Goal: Transaction & Acquisition: Purchase product/service

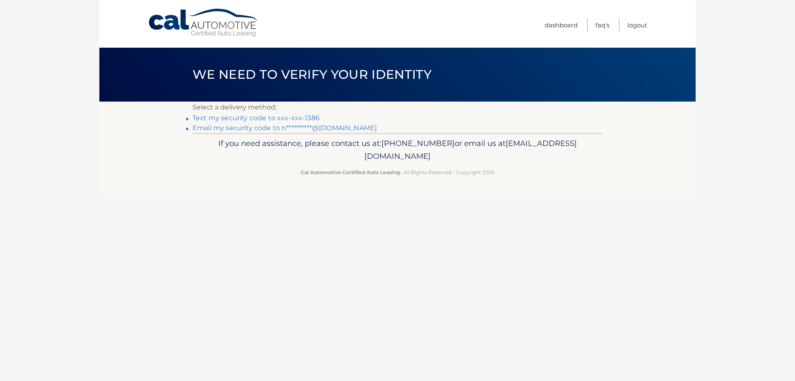
click at [292, 120] on link "Text my security code to xxx-xxx-1386" at bounding box center [256, 118] width 127 height 8
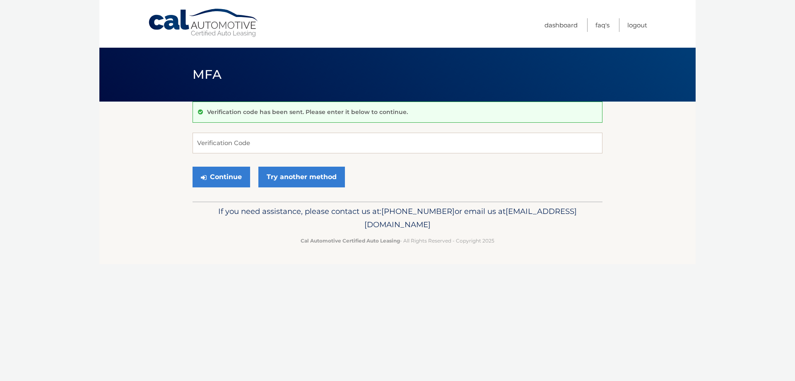
click at [81, 171] on body "Cal Automotive Menu Dashboard FAQ's Logout MFA" at bounding box center [397, 190] width 795 height 381
click at [267, 151] on input "Verification Code" at bounding box center [398, 143] width 410 height 21
type input "260930"
click at [241, 177] on button "Continue" at bounding box center [222, 176] width 58 height 21
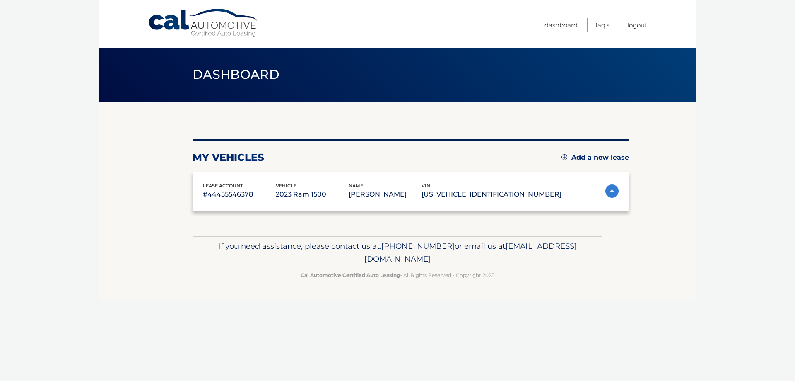
click at [234, 176] on div "lease account #44455546378 vehicle 2023 Ram 1500 name NORMAN PAIGE vin 1C6RRFFG…" at bounding box center [411, 191] width 436 height 40
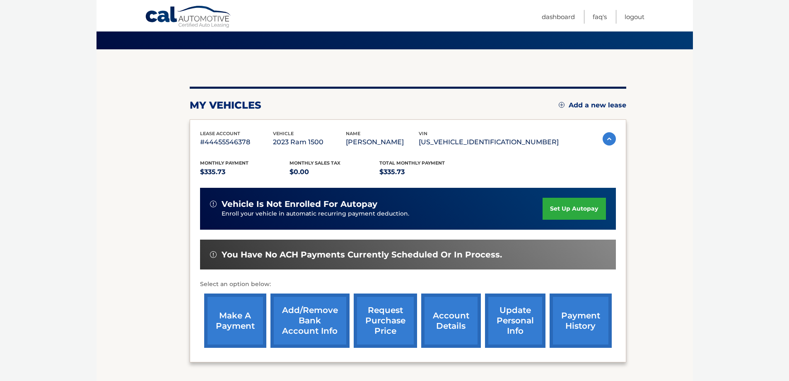
scroll to position [121, 0]
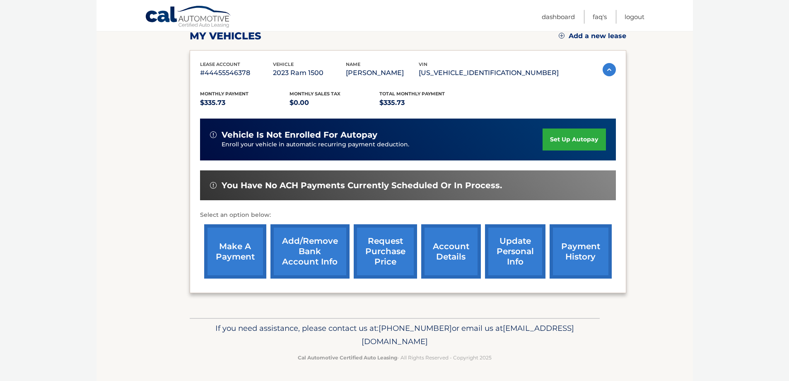
click at [246, 250] on link "make a payment" at bounding box center [235, 251] width 62 height 54
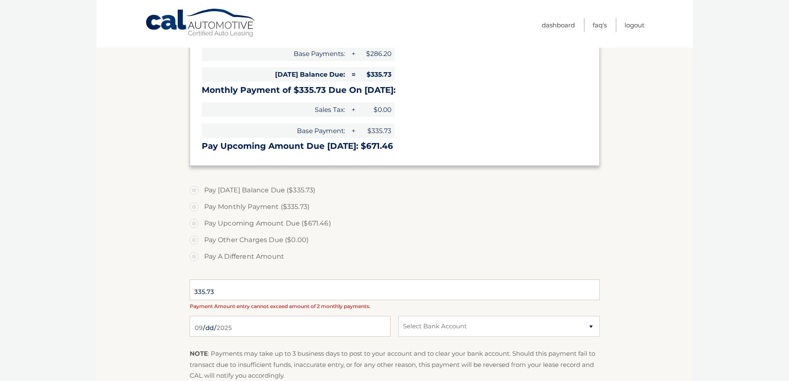
scroll to position [166, 0]
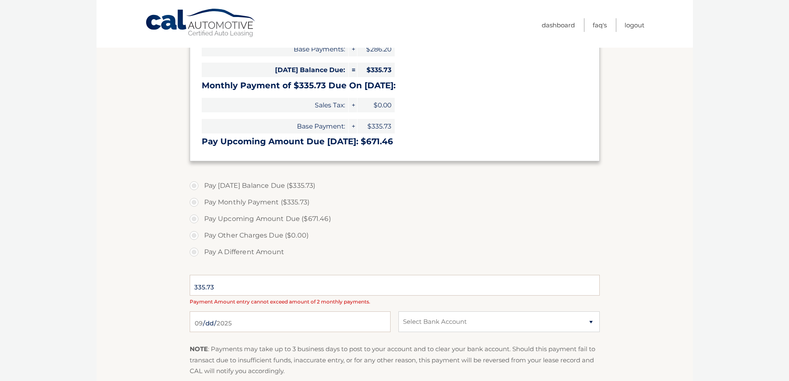
select select "NzRiNjQ4YWYtNzM4Ny00MmI4LWIwMjMtNzgyMDAwYjU5NjU2"
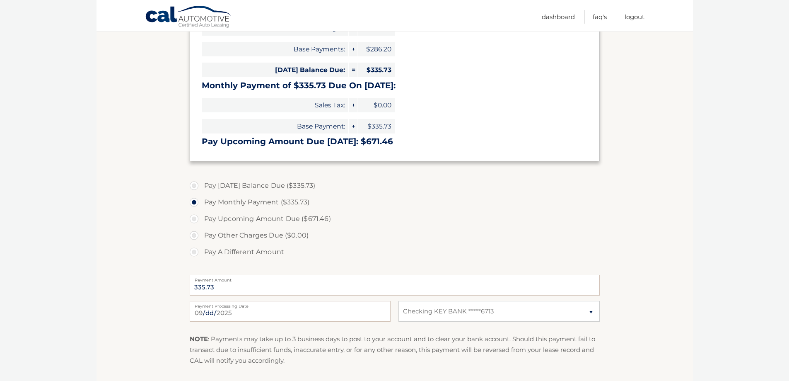
click at [198, 188] on label "Pay Today's Balance Due ($335.73)" at bounding box center [395, 185] width 410 height 17
click at [198, 188] on input "Pay Today's Balance Due ($335.73)" at bounding box center [197, 183] width 8 height 13
radio input "true"
click at [439, 309] on select "Select Bank Account Checking KEY BANK *****6713" at bounding box center [498, 311] width 201 height 21
click at [398, 301] on select "Select Bank Account Checking KEY BANK *****6713" at bounding box center [498, 311] width 201 height 21
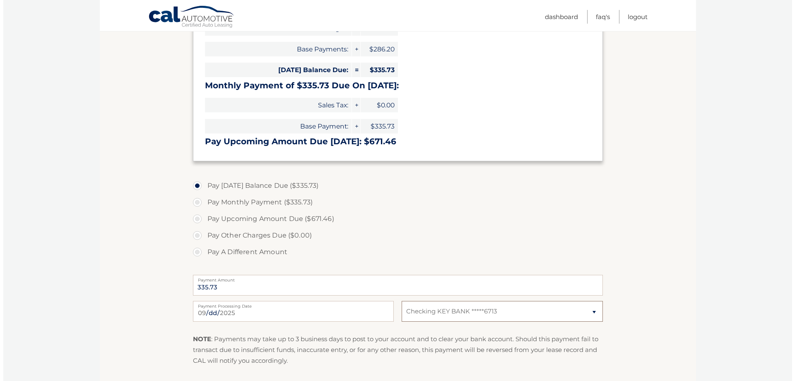
scroll to position [267, 0]
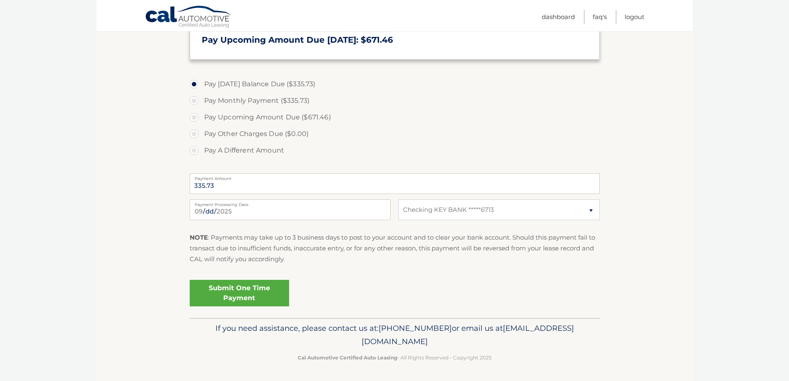
click at [248, 289] on link "Submit One Time Payment" at bounding box center [239, 292] width 99 height 27
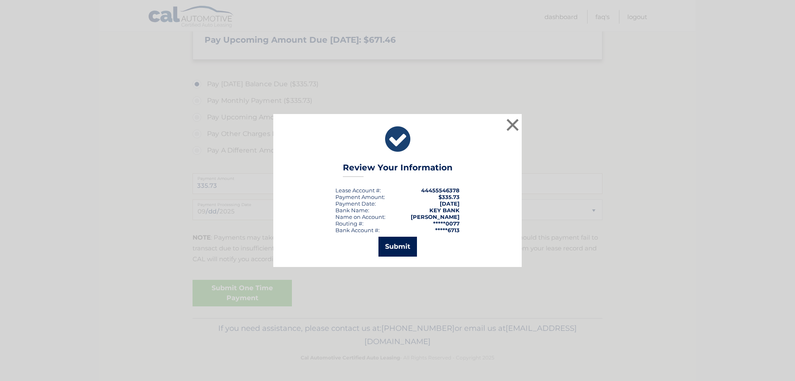
click at [398, 249] on button "Submit" at bounding box center [397, 246] width 39 height 20
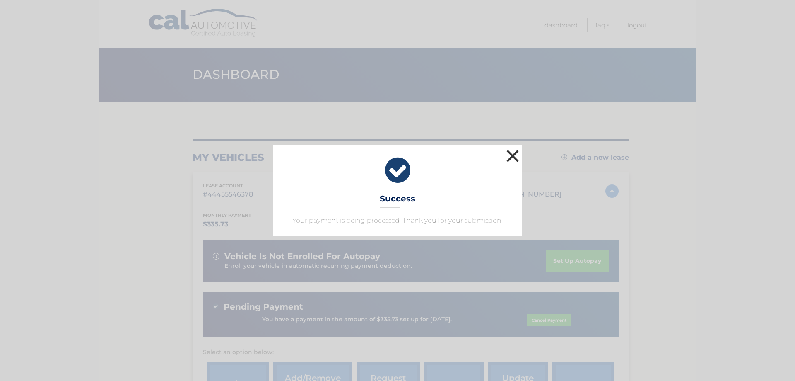
click at [516, 151] on button "×" at bounding box center [512, 155] width 17 height 17
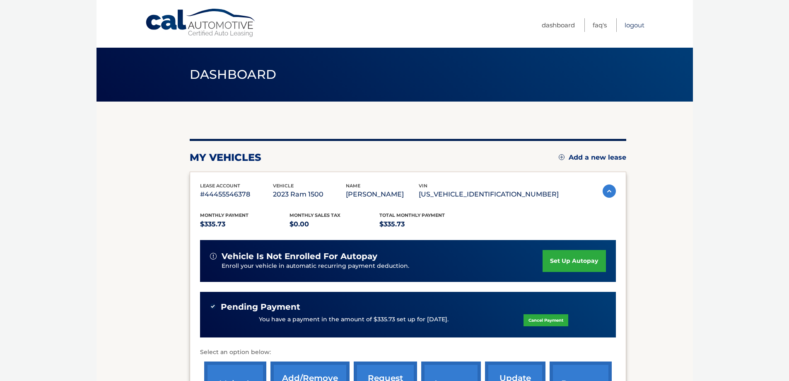
click at [639, 18] on link "Logout" at bounding box center [634, 25] width 20 height 14
